Goal: Task Accomplishment & Management: Complete application form

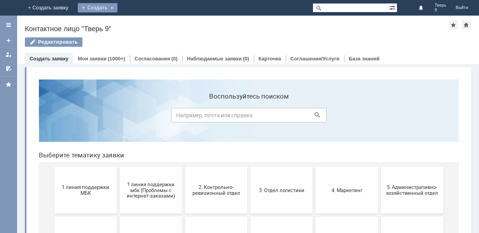
click at [118, 7] on div "Создать" at bounding box center [98, 7] width 40 height 9
click at [139, 24] on link "Заявка" at bounding box center [108, 23] width 59 height 9
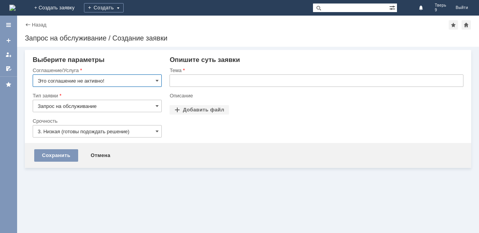
click at [105, 82] on input "Это соглашение не активно!" at bounding box center [97, 80] width 129 height 12
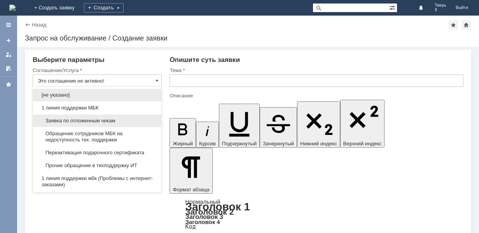
click at [88, 119] on span "Заявка по отложенным чекам" at bounding box center [97, 121] width 119 height 6
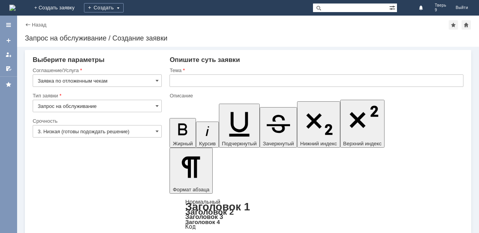
type input "Заявка по отложенным чекам"
click at [191, 78] on input "text" at bounding box center [317, 80] width 294 height 12
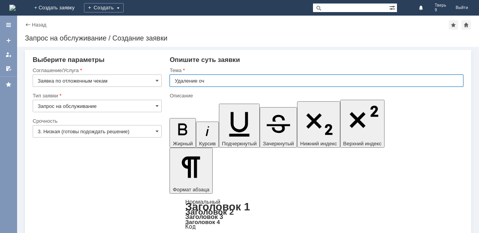
type input "Удаление оч"
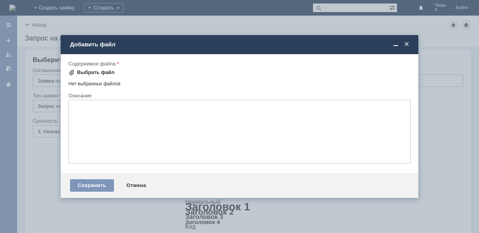
click at [97, 72] on div "Выбрать файл" at bounding box center [96, 72] width 38 height 6
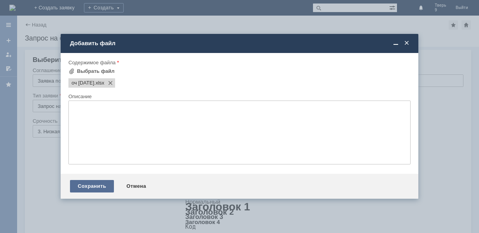
click at [88, 184] on div "Сохранить" at bounding box center [92, 186] width 44 height 12
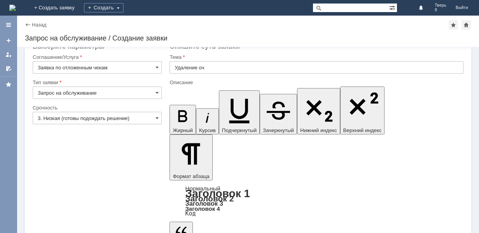
scroll to position [24, 0]
